Goal: Transaction & Acquisition: Register for event/course

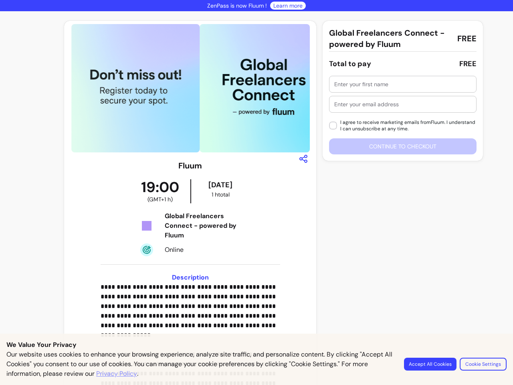
click at [431, 364] on button "Accept All Cookies" at bounding box center [430, 363] width 52 height 13
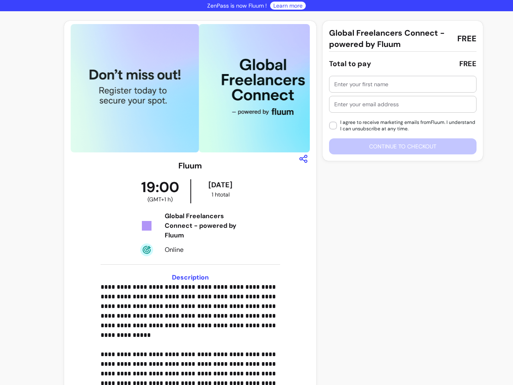
click at [483, 364] on div "**********" at bounding box center [256, 262] width 513 height 503
click at [187, 88] on img at bounding box center [134, 88] width 128 height 128
click at [299, 159] on icon "button" at bounding box center [303, 159] width 10 height 10
click at [399, 84] on input "text" at bounding box center [402, 84] width 137 height 8
click at [399, 104] on input "text" at bounding box center [402, 104] width 137 height 8
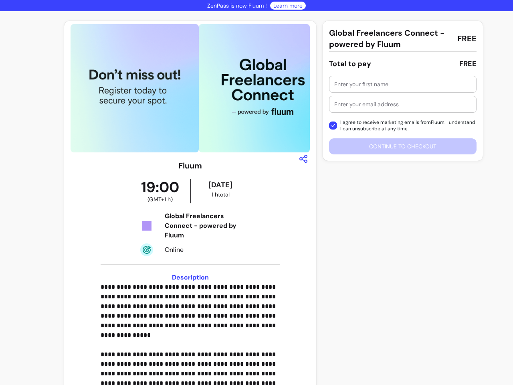
click at [399, 146] on div "I agree to receive marketing emails from Fluum . I understand I can unsubscribe…" at bounding box center [402, 115] width 147 height 79
